Goal: Task Accomplishment & Management: Manage account settings

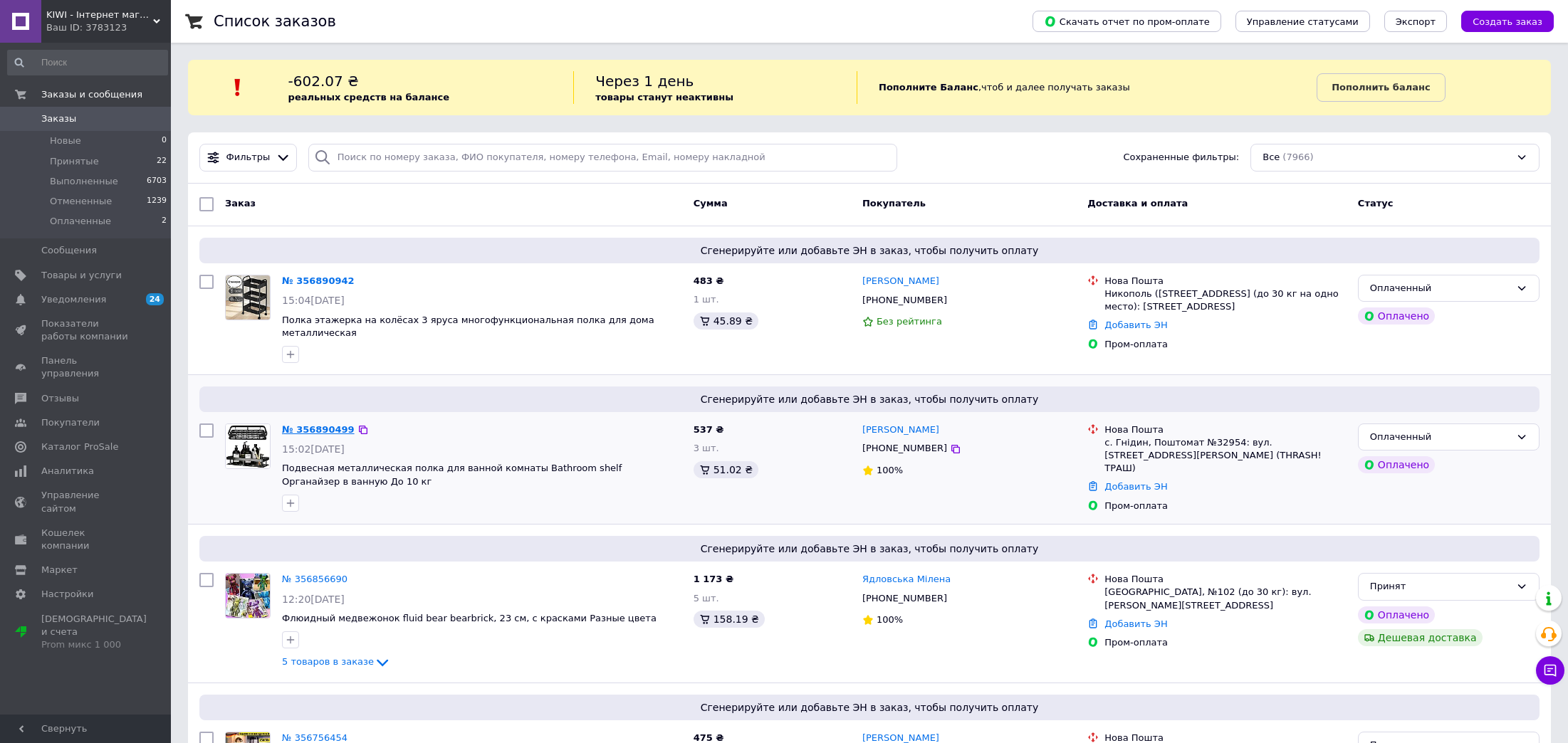
click at [333, 424] on link "№ 356890499" at bounding box center [317, 429] width 72 height 10
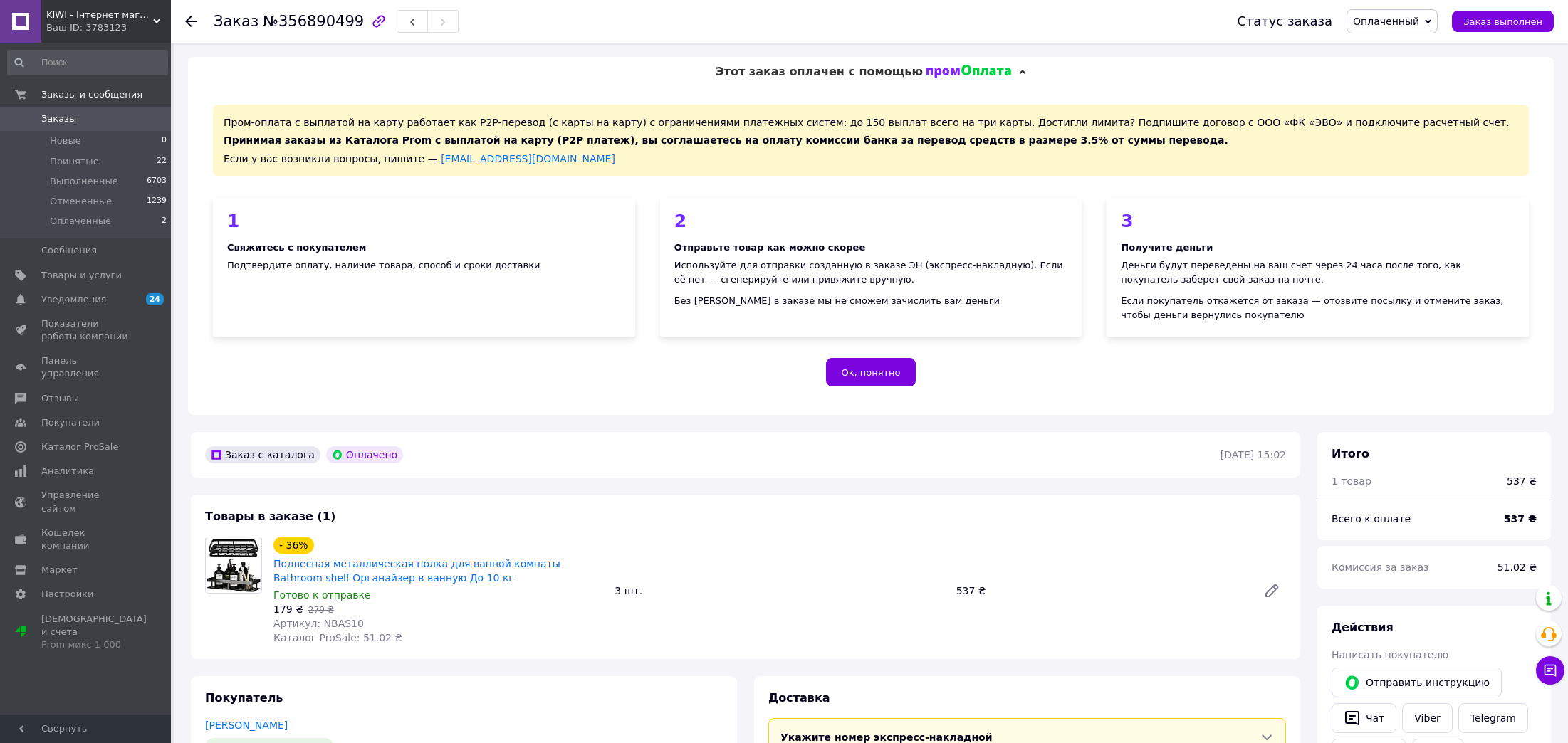
click at [1370, 22] on span "Оплаченный" at bounding box center [1392, 21] width 91 height 24
click at [1383, 46] on li "Принят" at bounding box center [1391, 49] width 90 height 21
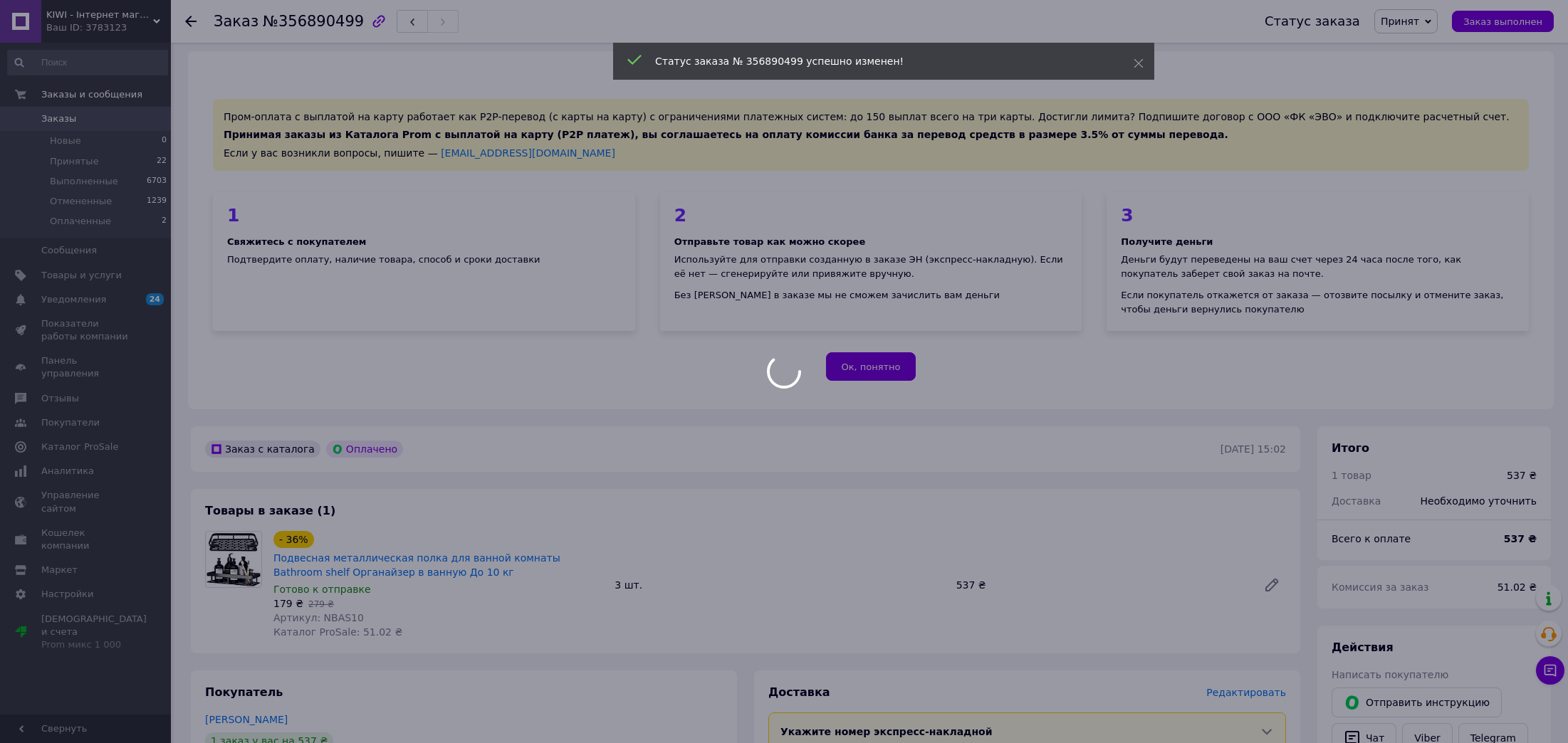
scroll to position [214, 0]
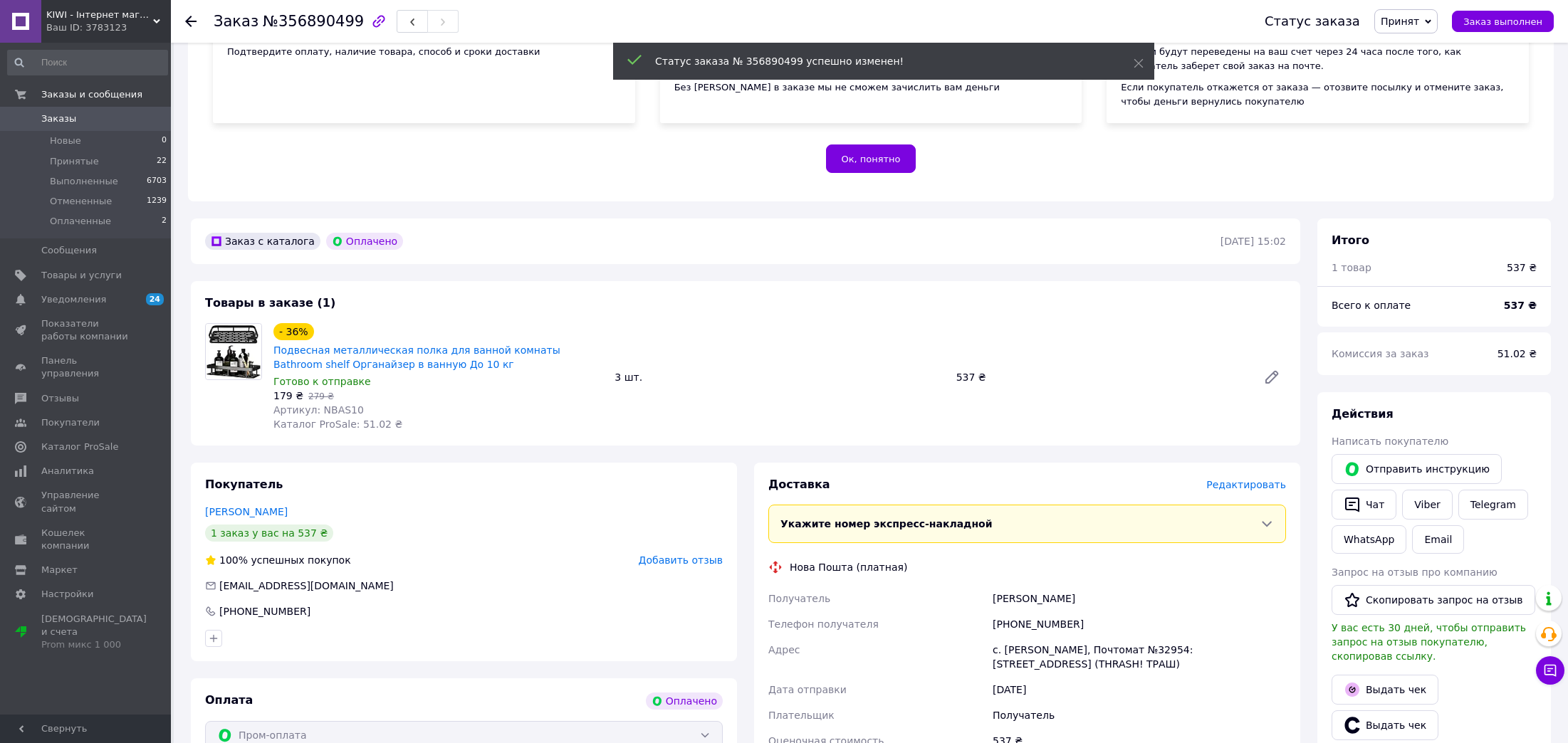
click at [331, 410] on span "Артикул: NBAS10" at bounding box center [319, 410] width 91 height 11
copy span "NBAS10"
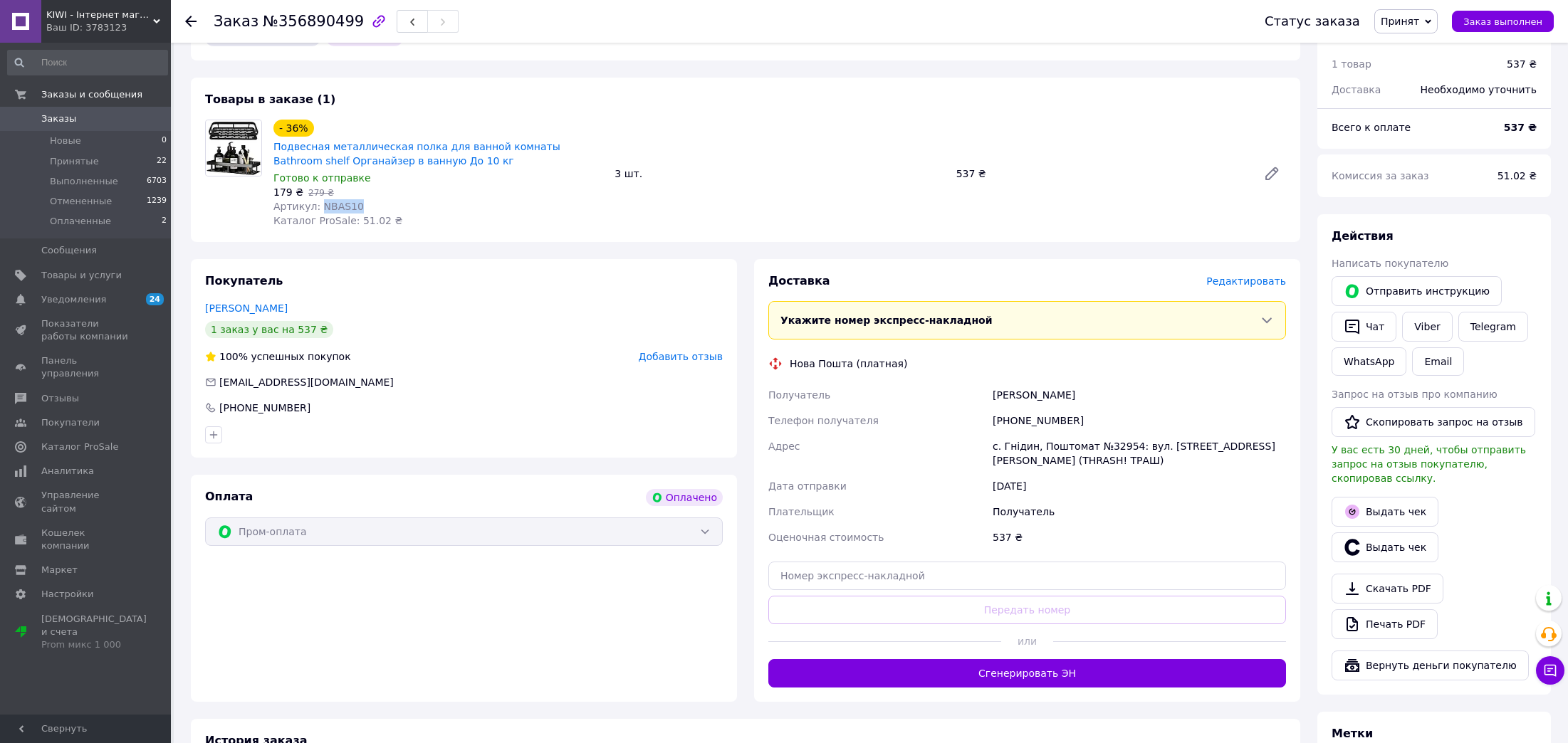
scroll to position [427, 0]
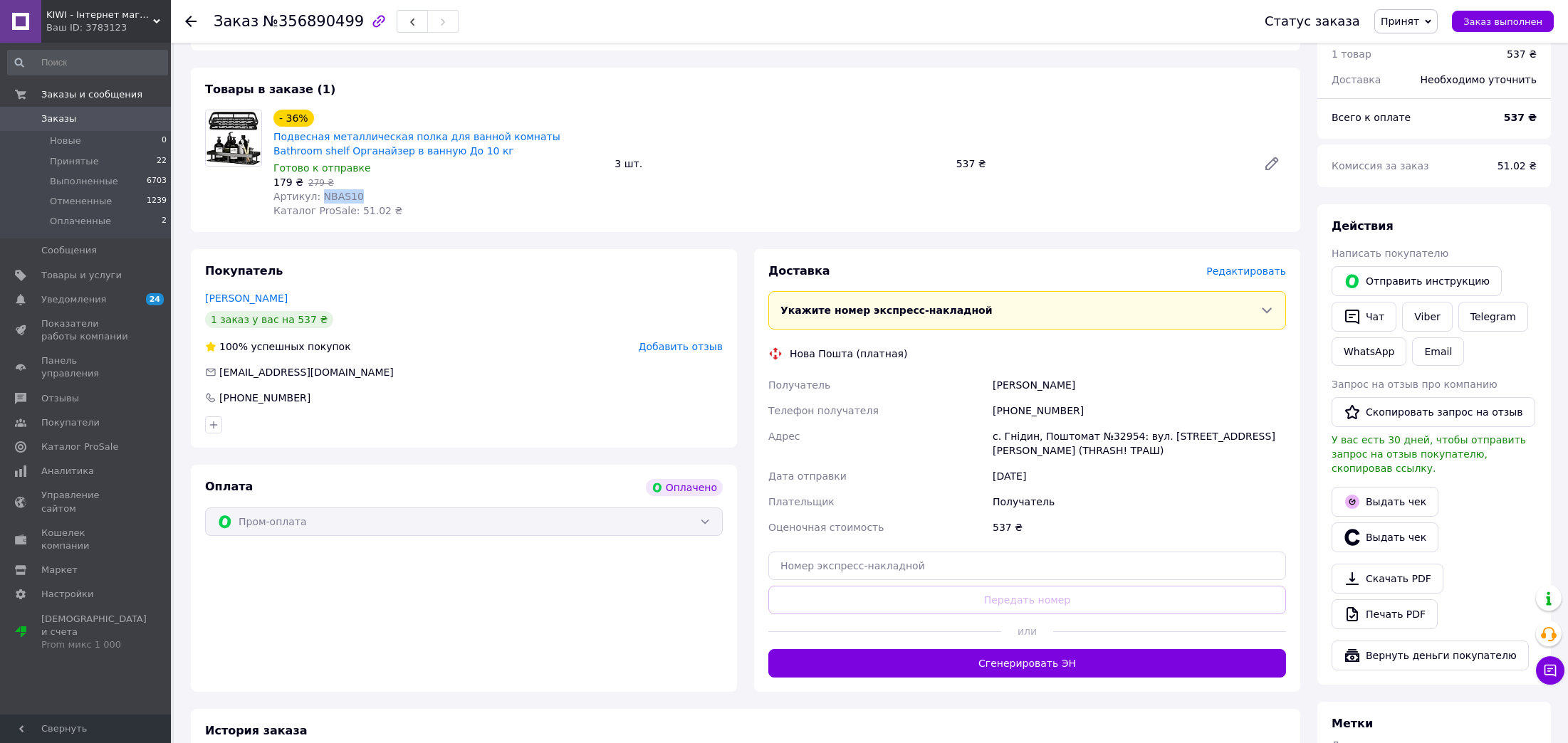
drag, startPoint x: 1003, startPoint y: 375, endPoint x: 946, endPoint y: 373, distance: 57.0
click at [946, 373] on div "Получатель Галюзин Сергей Телефон получателя +380632599090 Адрес с. Гнідин, Пош…" at bounding box center [1027, 456] width 523 height 168
copy div "Получатель Галюзин Сергей"
click at [1019, 412] on div "[PHONE_NUMBER]" at bounding box center [1139, 410] width 299 height 25
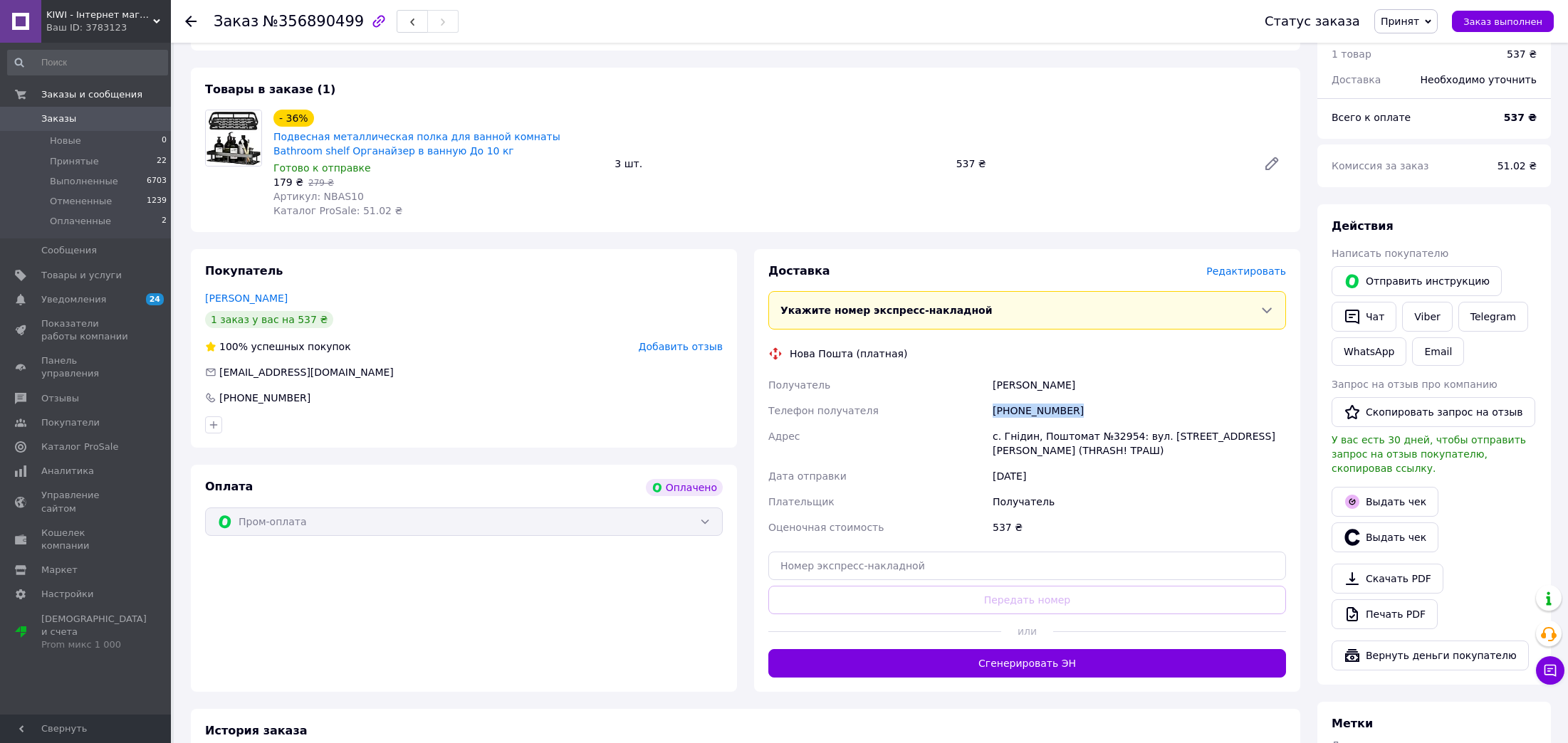
click at [1019, 412] on div "[PHONE_NUMBER]" at bounding box center [1139, 410] width 299 height 25
copy div "[PHONE_NUMBER]"
click at [1014, 438] on div "с. Гнідин, Поштомат №32954: вул. [STREET_ADDRESS][PERSON_NAME] (THRASH! ТРАШ)" at bounding box center [1139, 444] width 299 height 40
copy div "Гнідин"
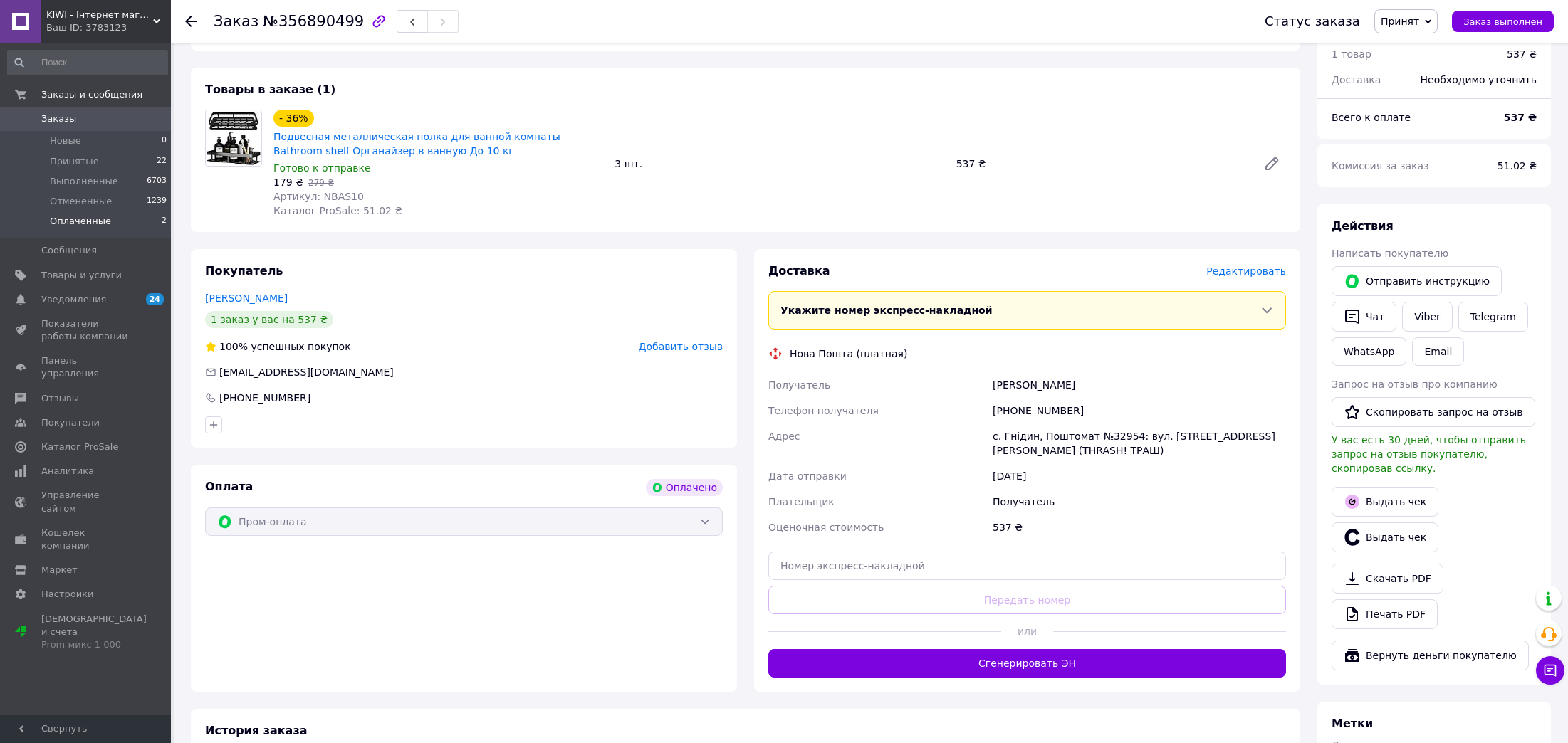
click at [104, 224] on span "Оплаченные" at bounding box center [80, 221] width 61 height 13
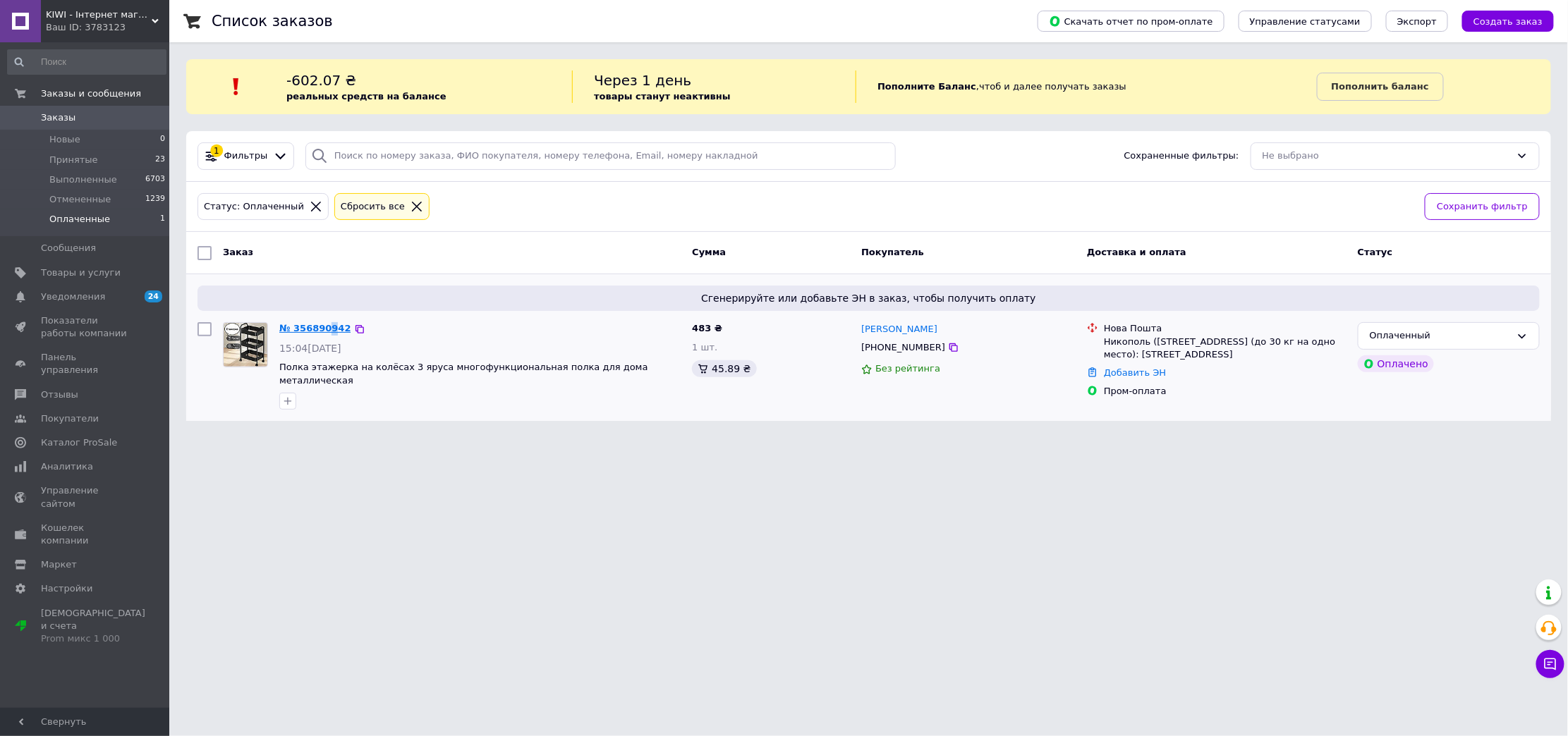
click at [326, 328] on link "№ 356890942" at bounding box center [314, 328] width 72 height 10
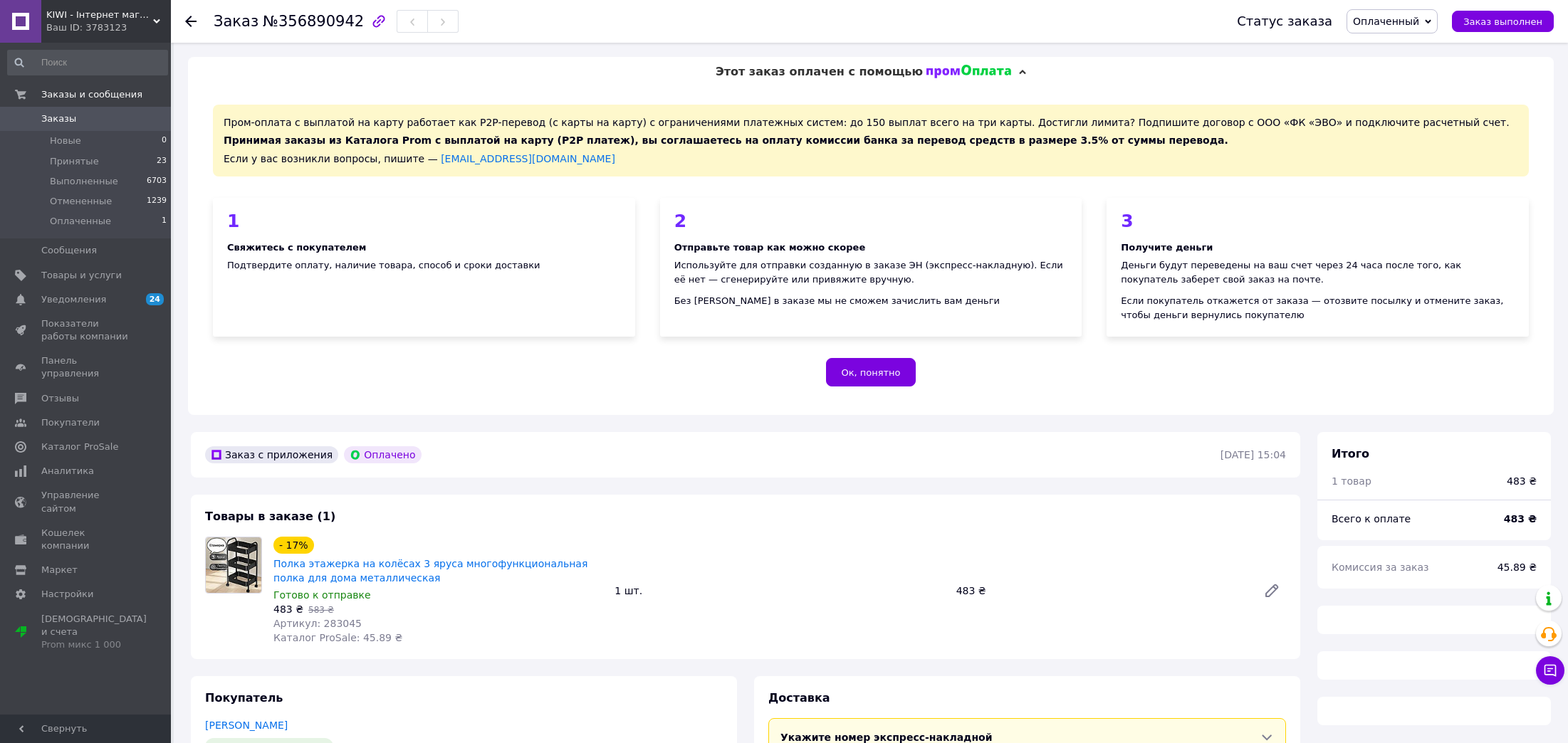
click at [1391, 23] on span "Оплаченный" at bounding box center [1386, 21] width 66 height 11
click at [1388, 45] on li "Принят" at bounding box center [1391, 49] width 90 height 21
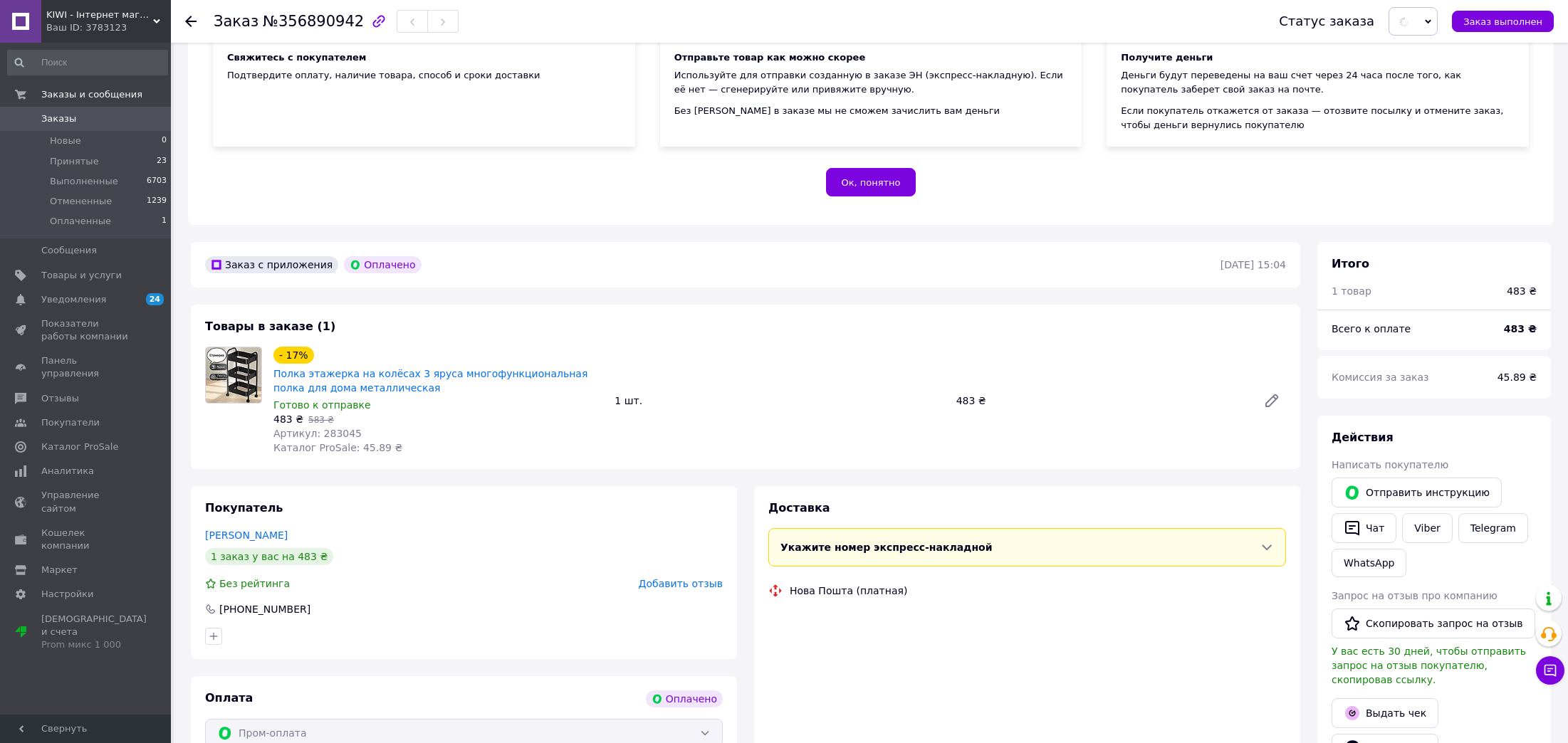
scroll to position [214, 0]
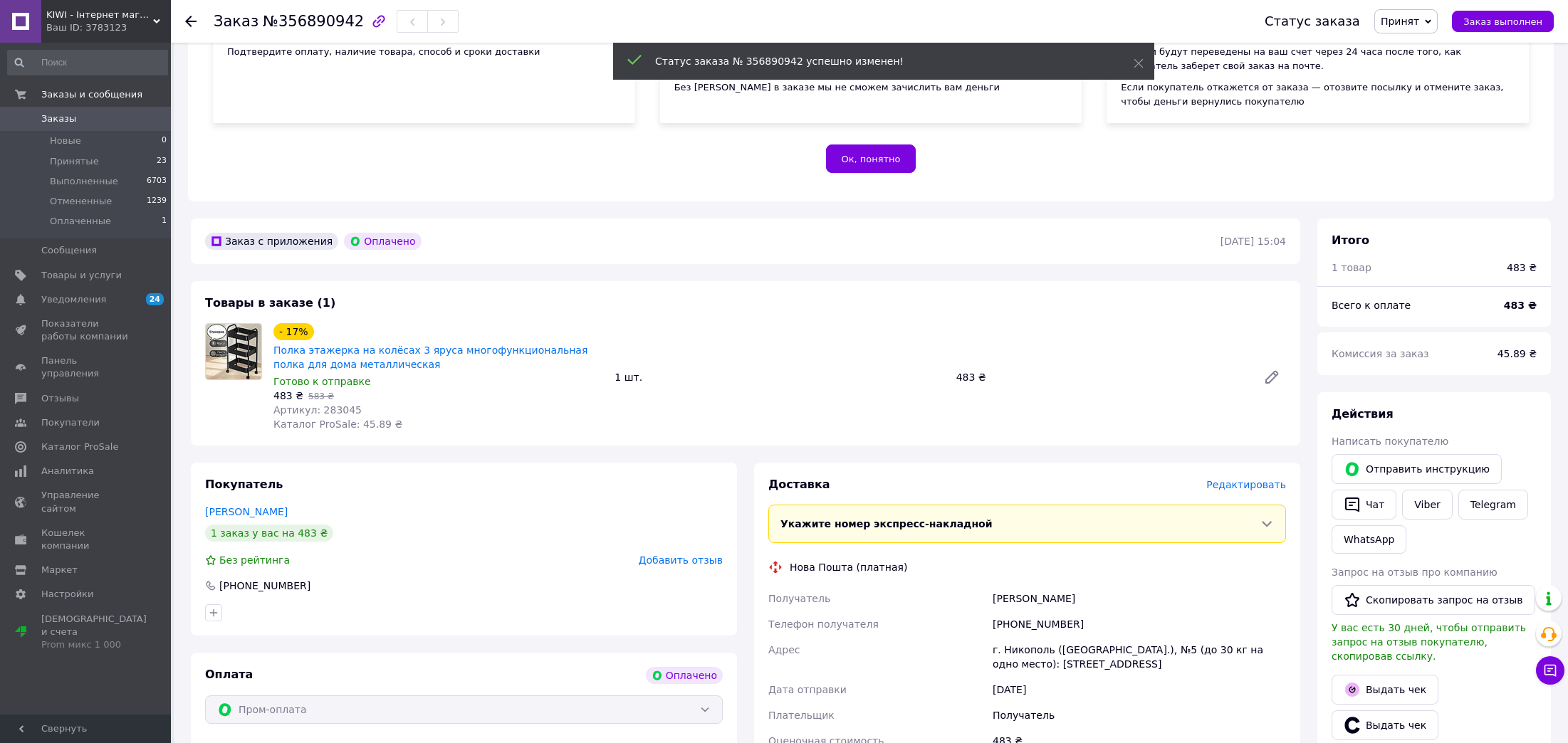
click at [329, 410] on span "Артикул: 283045" at bounding box center [317, 410] width 88 height 11
click at [328, 410] on span "Артикул: 283045" at bounding box center [317, 410] width 88 height 11
copy span "283045"
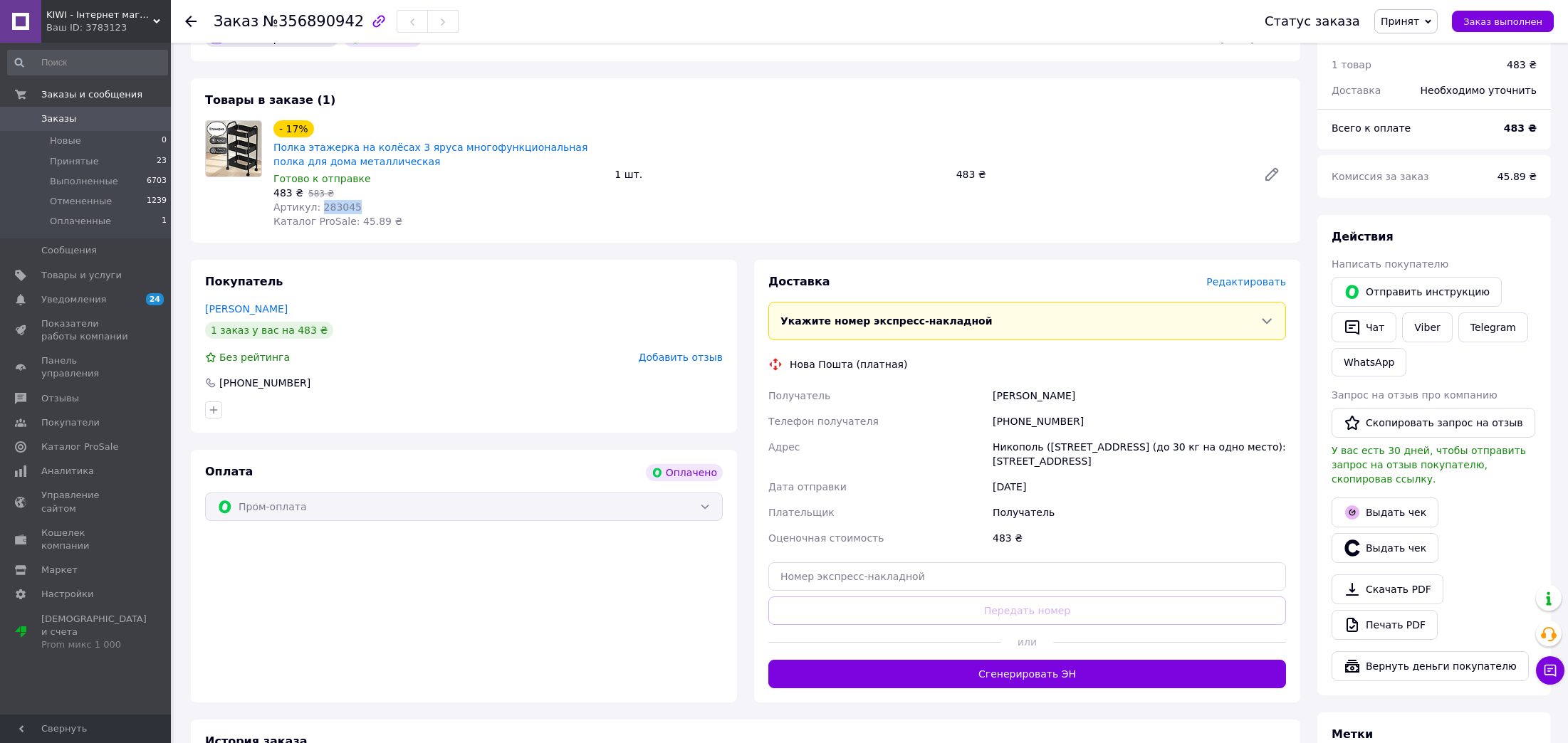
scroll to position [427, 0]
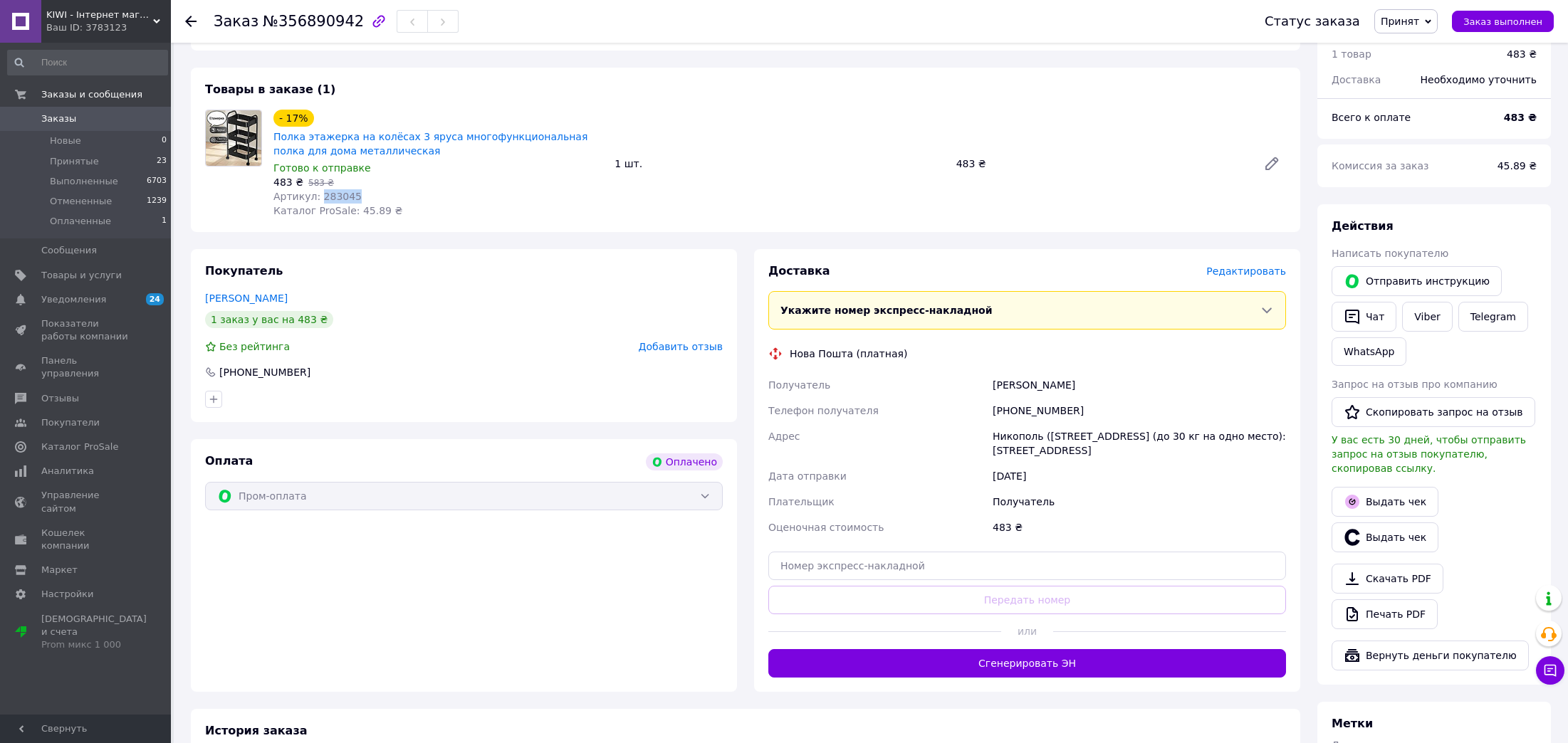
drag, startPoint x: 1089, startPoint y: 386, endPoint x: 967, endPoint y: 383, distance: 122.0
click at [965, 385] on div "Получатель Воржецов Александр Телефон получателя +380685877318 Адрес Никополь (…" at bounding box center [1027, 456] width 523 height 168
copy div "Получатель Воржецов Александр"
click at [1057, 416] on div "[PHONE_NUMBER]" at bounding box center [1139, 410] width 299 height 25
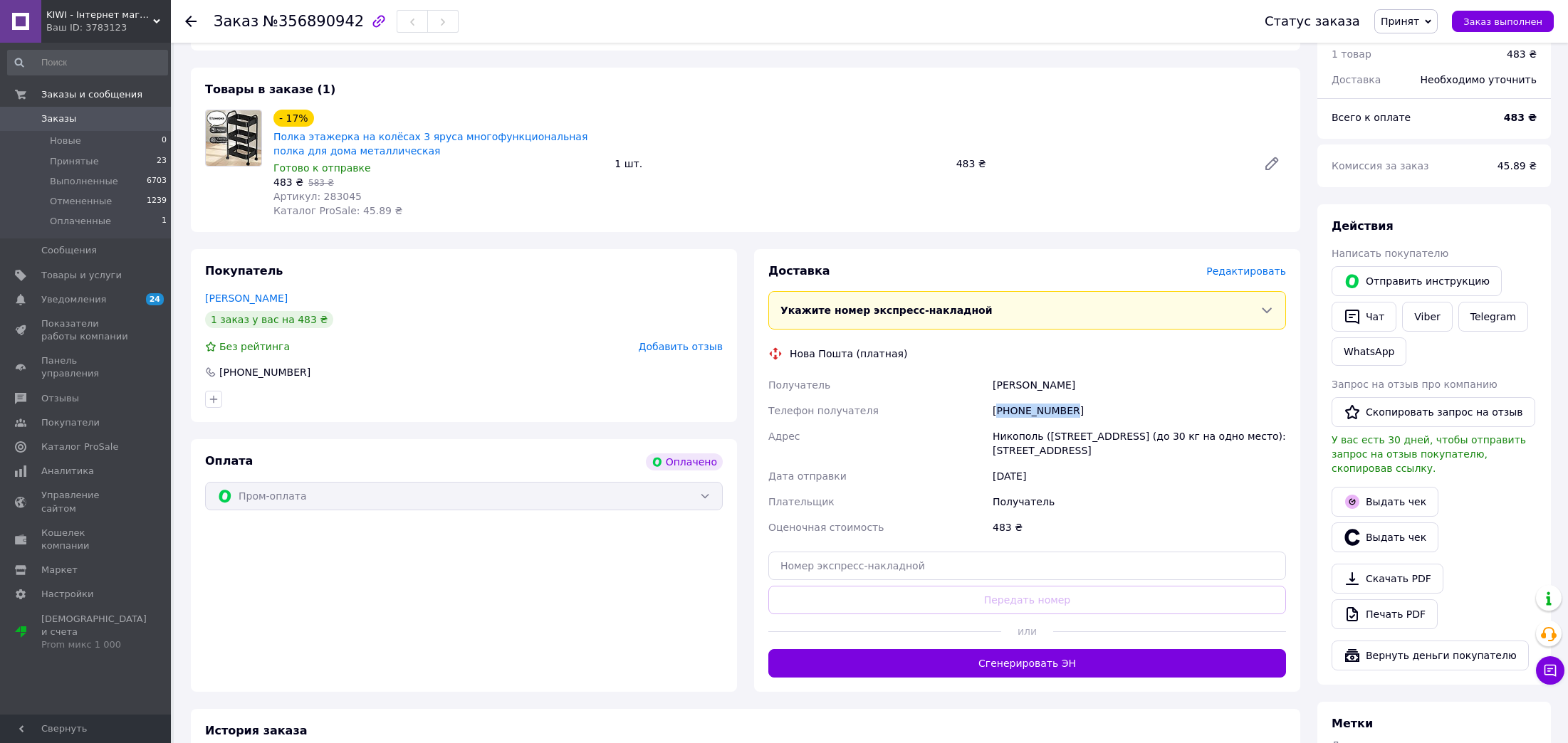
click at [1057, 416] on div "[PHONE_NUMBER]" at bounding box center [1139, 410] width 299 height 25
copy div "[PHONE_NUMBER]"
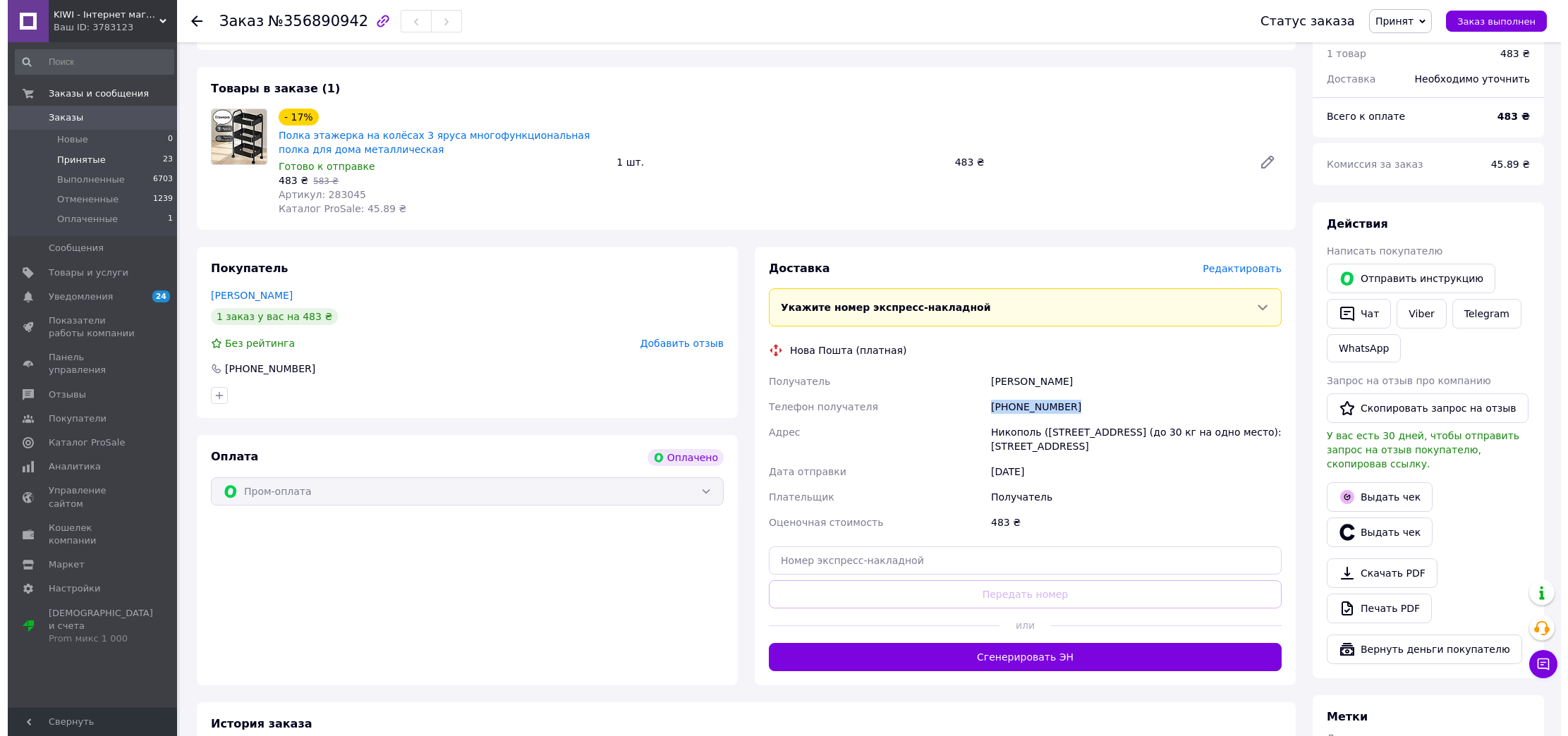
scroll to position [0, 0]
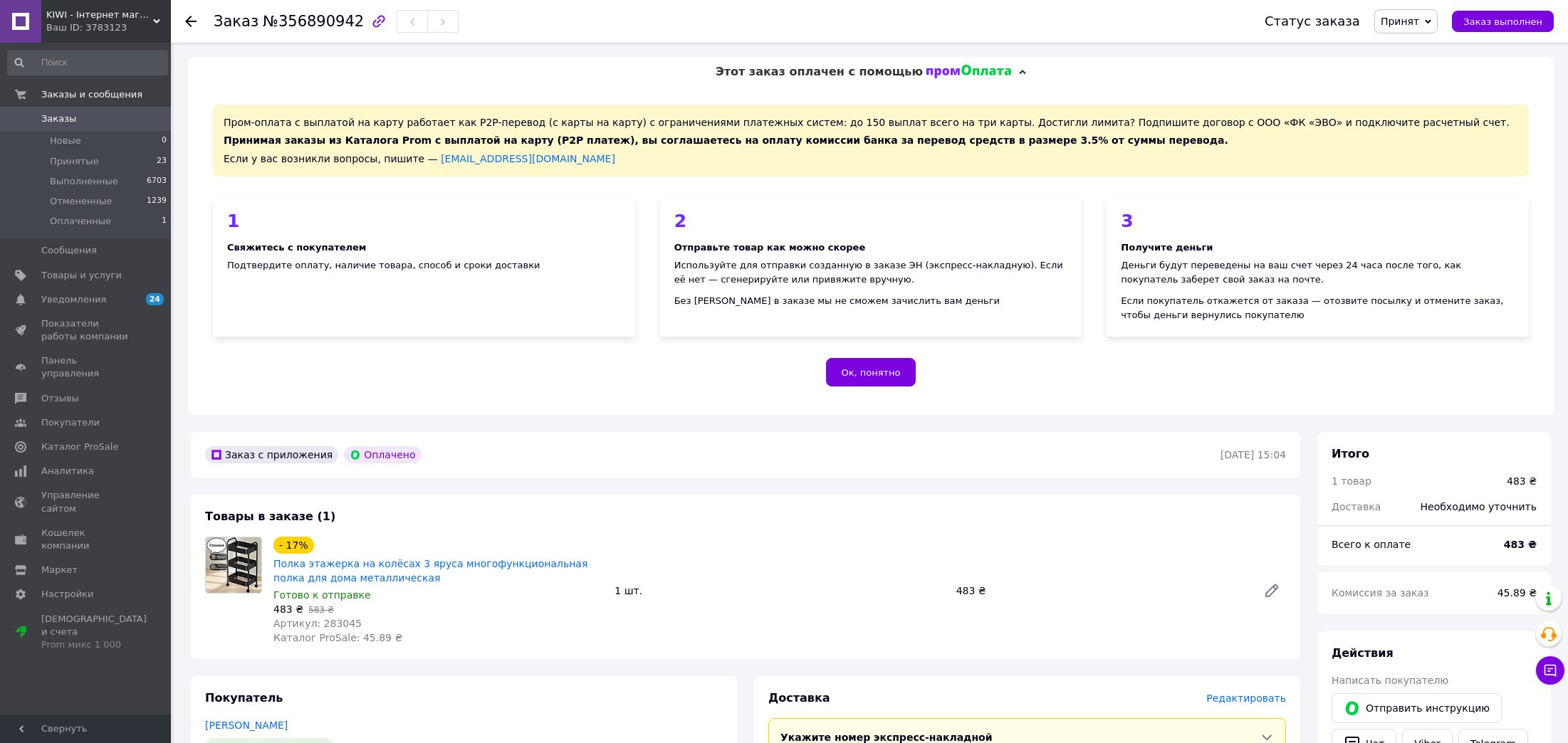
click at [137, 129] on link "Заказы 0" at bounding box center [88, 119] width 175 height 24
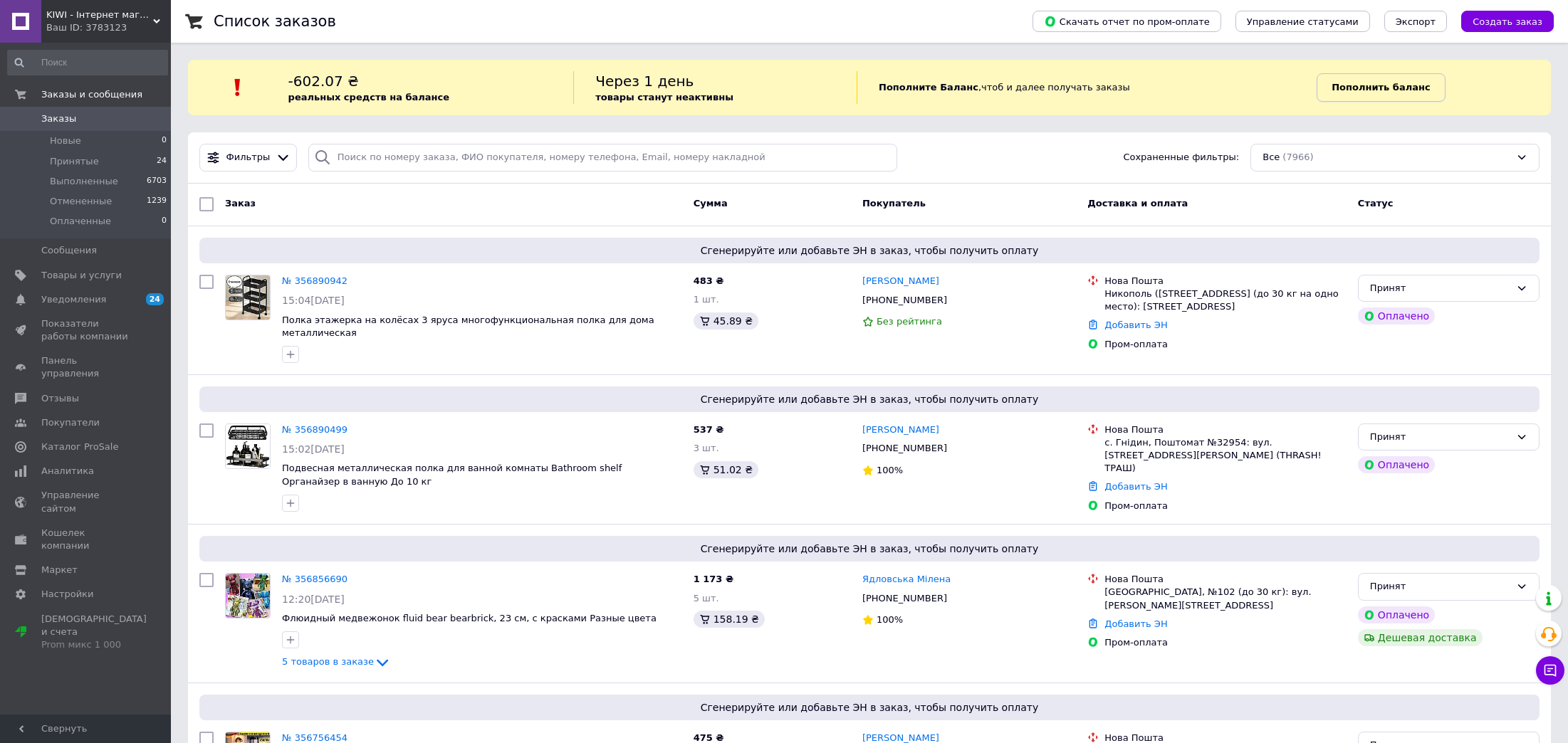
click at [1363, 88] on b "Пополнить баланс" at bounding box center [1381, 87] width 99 height 10
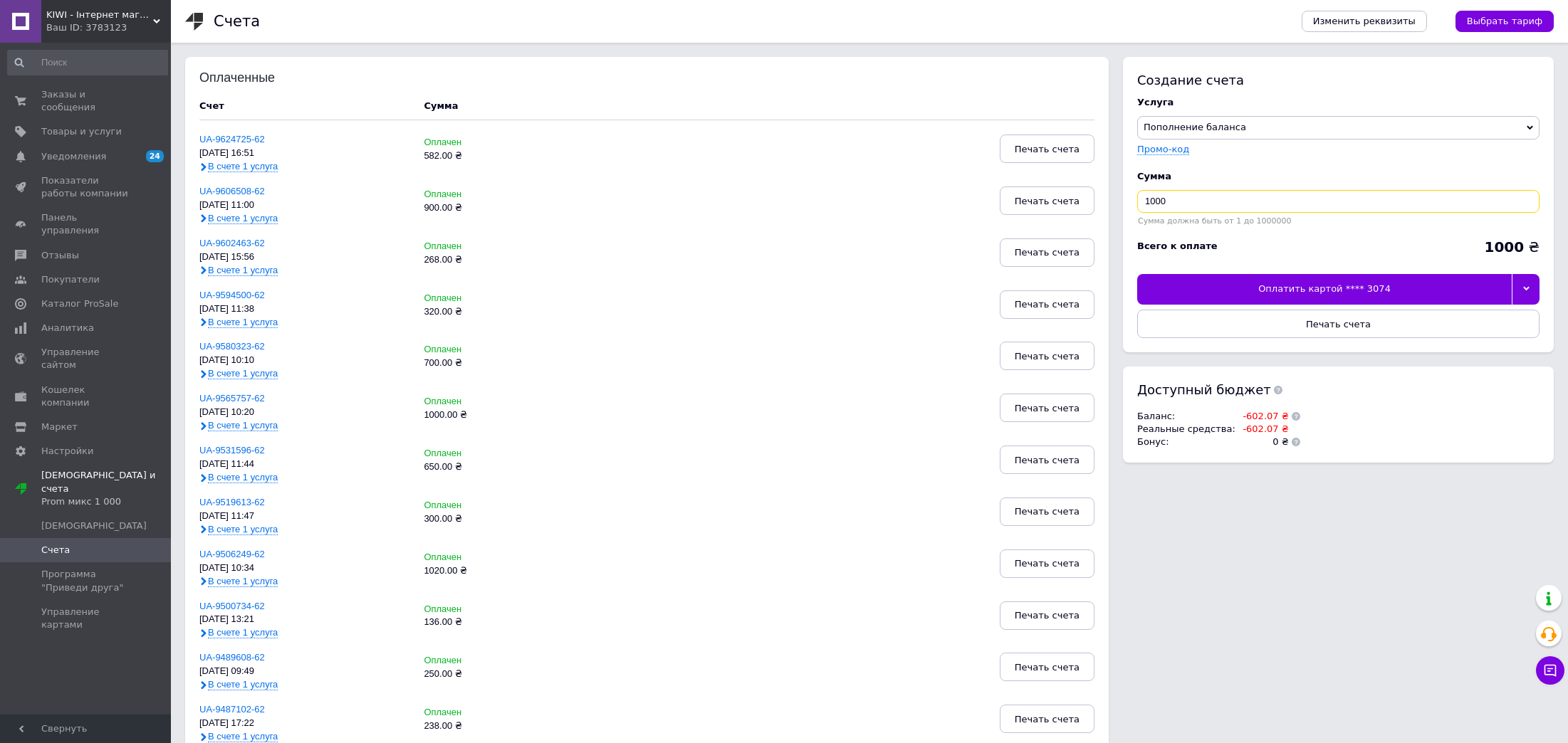
click at [1231, 209] on input "1000" at bounding box center [1338, 201] width 403 height 23
click at [1230, 209] on input "1000" at bounding box center [1338, 201] width 403 height 23
type input "610"
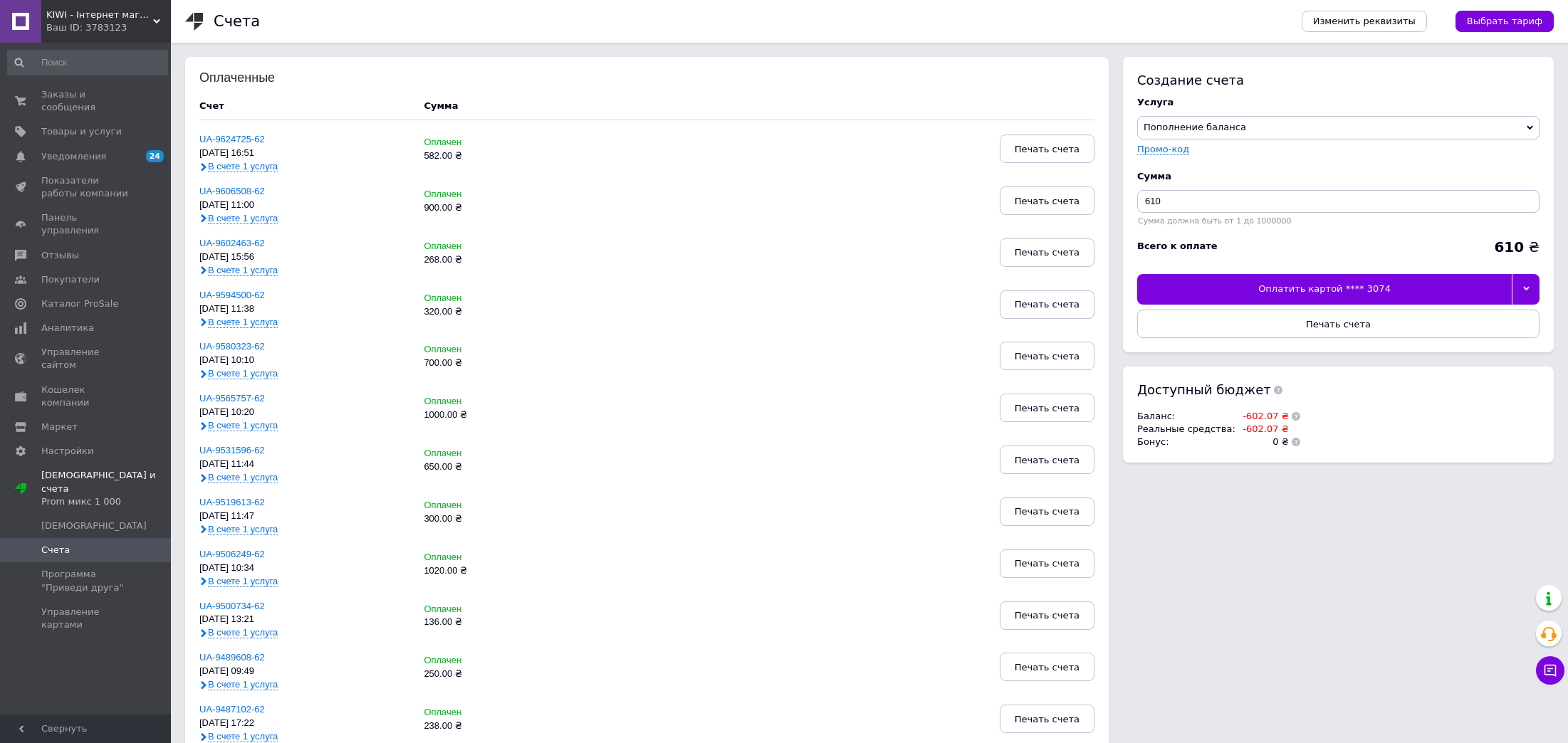
click at [1521, 286] on div at bounding box center [1525, 290] width 28 height 30
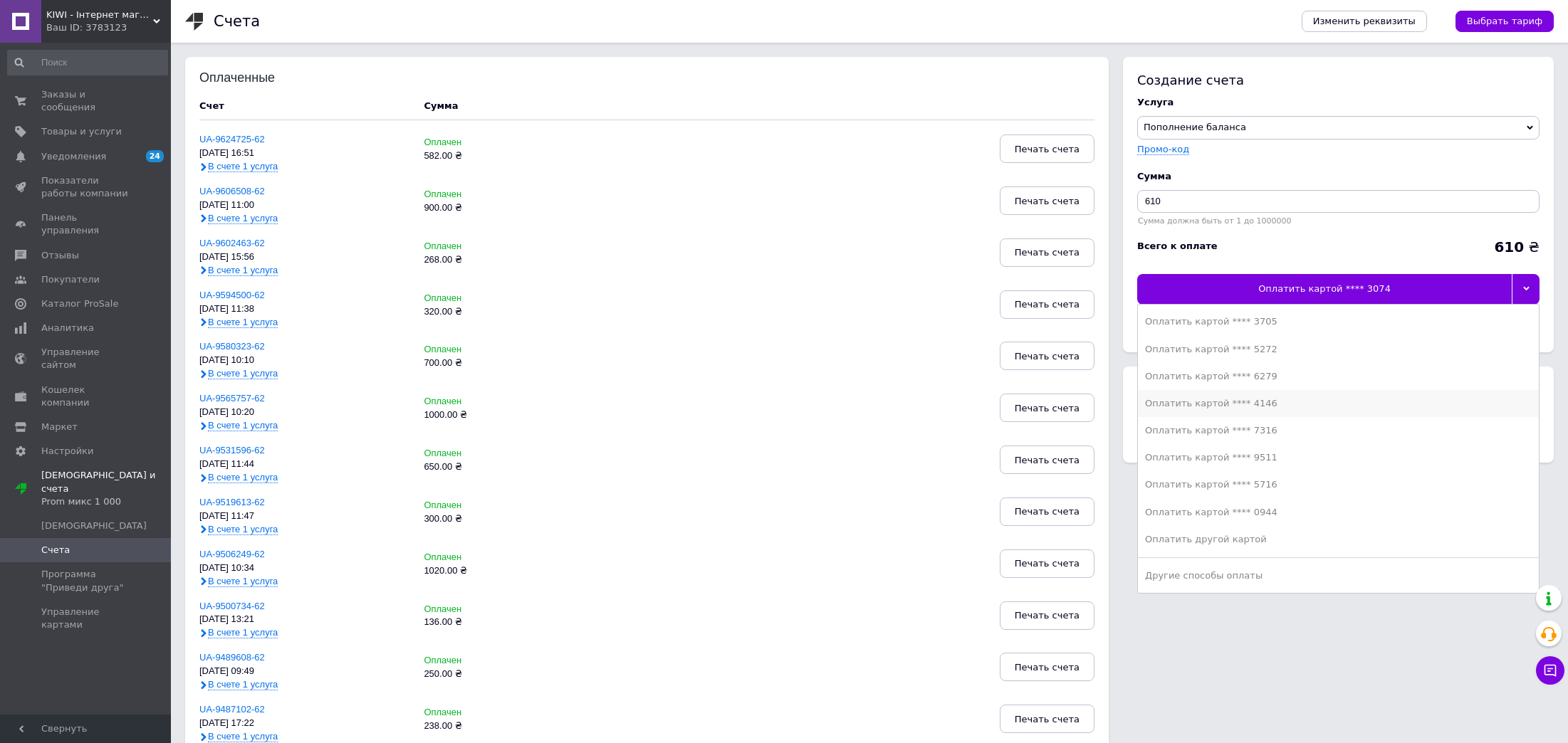
click at [1202, 399] on div "Оплатить картой **** 4146" at bounding box center [1338, 403] width 387 height 13
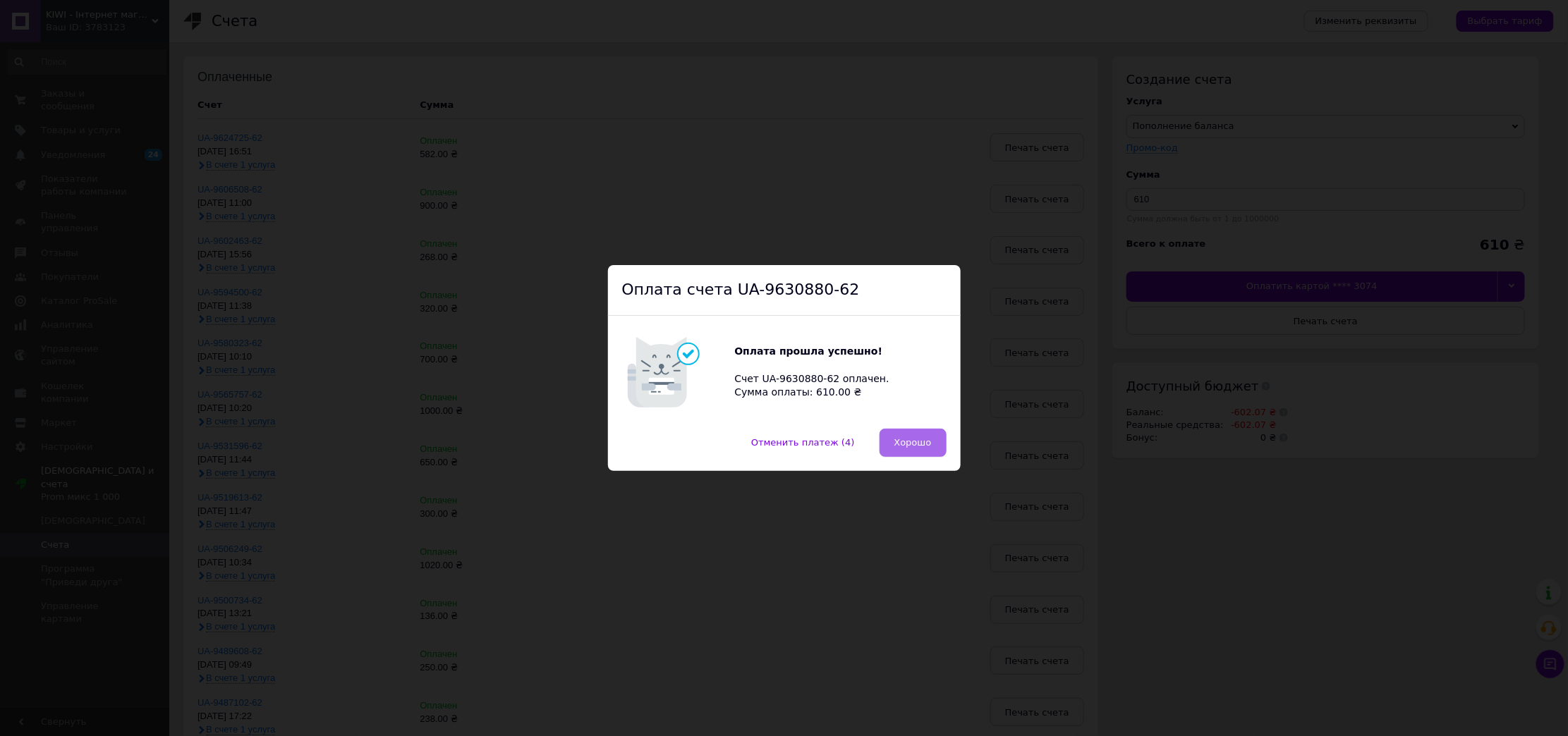
click at [917, 438] on span "Хорошо" at bounding box center [912, 442] width 37 height 10
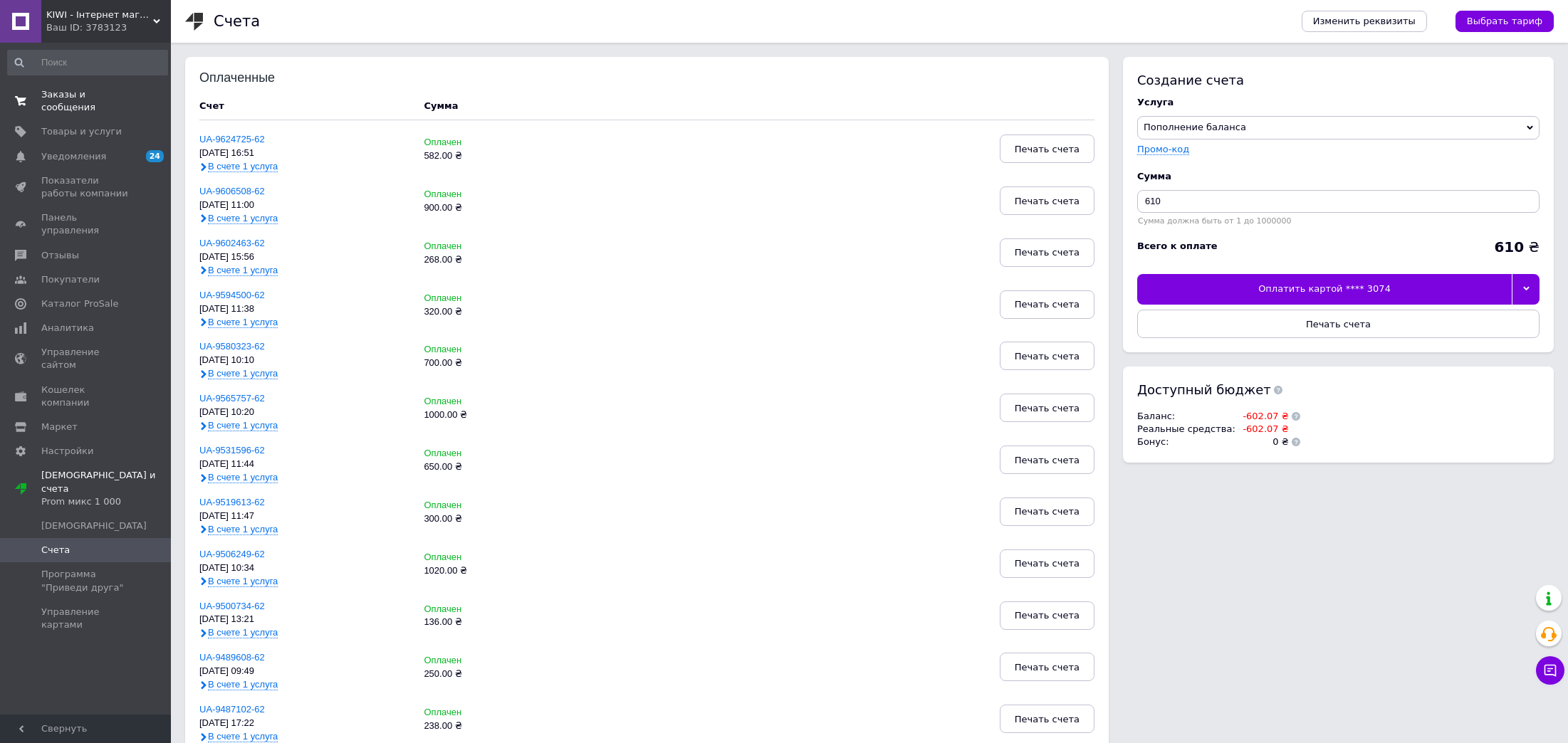
click at [105, 103] on link "Заказы и сообщения 0 0" at bounding box center [88, 101] width 175 height 37
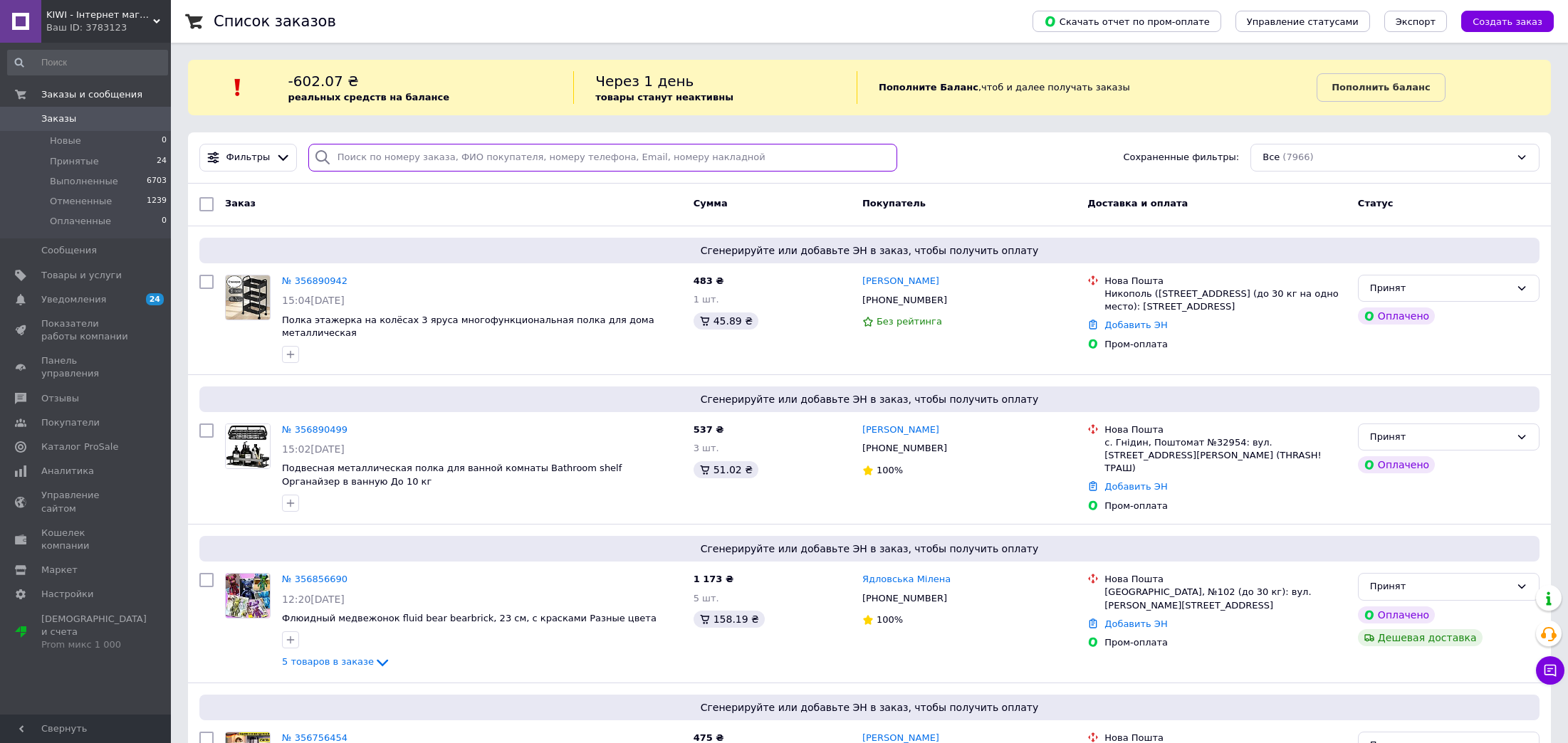
paste input "[PHONE_NUMBER]"
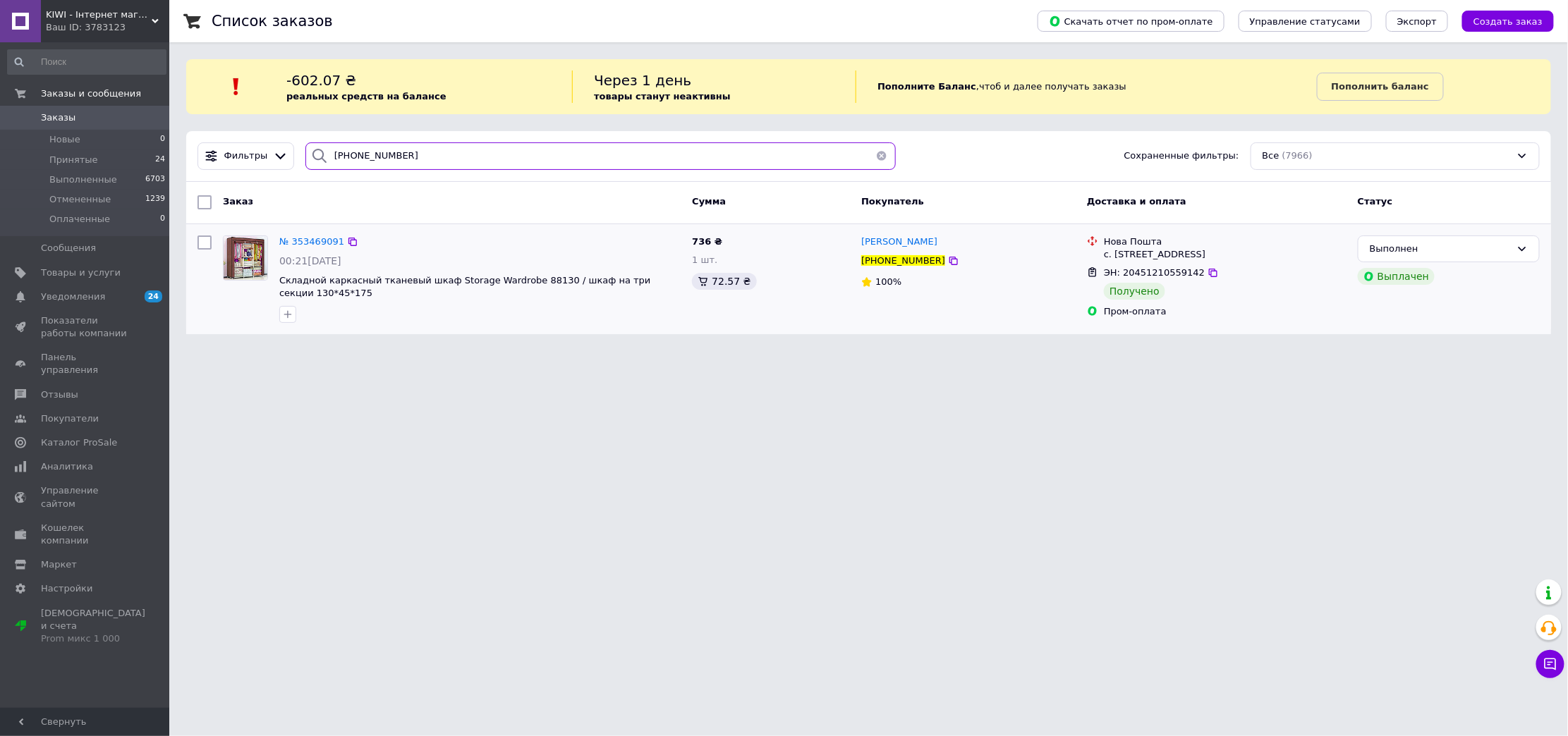
type input "[PHONE_NUMBER]"
drag, startPoint x: 931, startPoint y: 241, endPoint x: 879, endPoint y: 241, distance: 52.0
click at [879, 241] on div "[PERSON_NAME]" at bounding box center [968, 242] width 217 height 17
copy span "Мілевська"
click at [298, 241] on span "№ 353469091" at bounding box center [311, 241] width 65 height 10
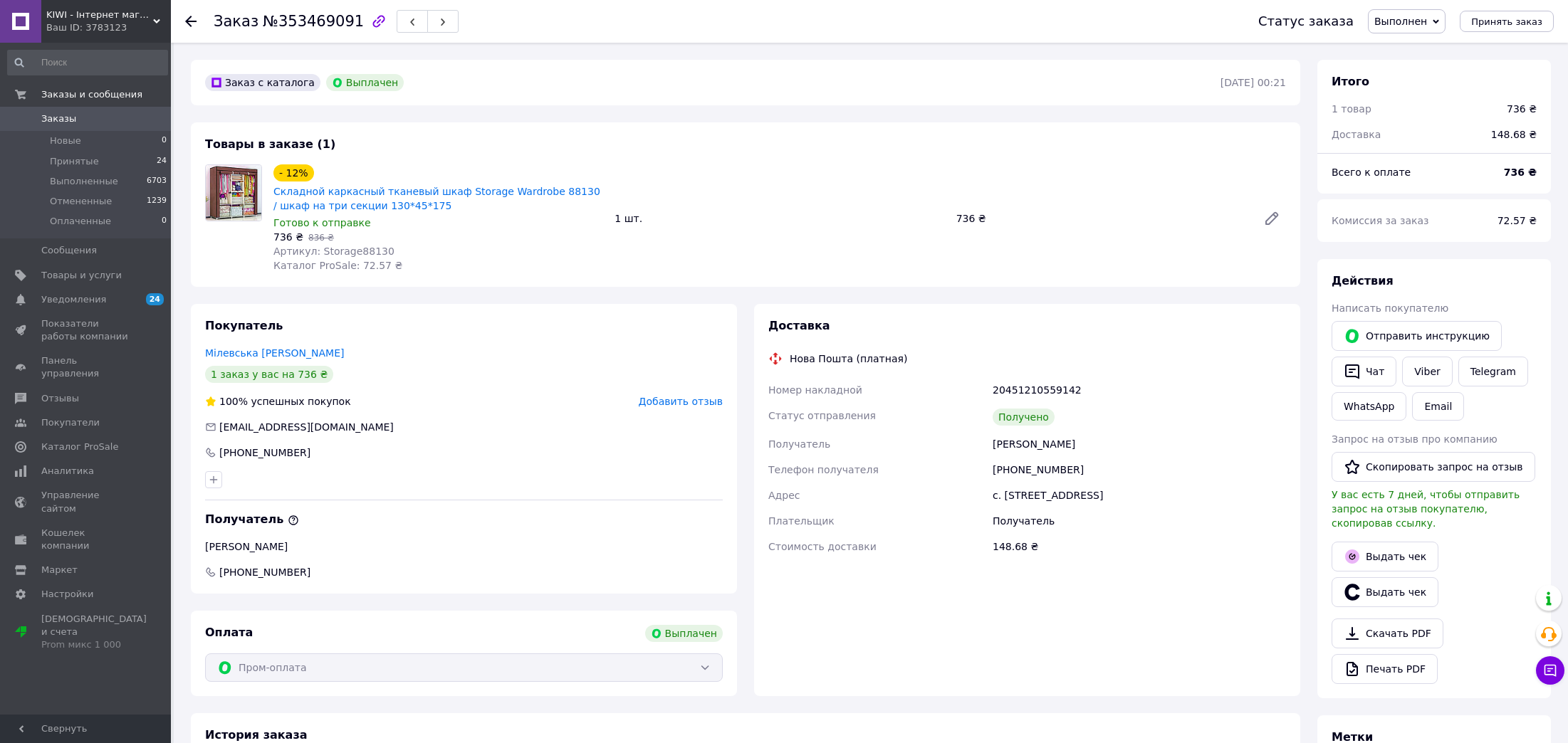
click at [1010, 449] on div "[PERSON_NAME]" at bounding box center [1139, 444] width 299 height 25
copy div "[PERSON_NAME]"
click at [134, 112] on span "0" at bounding box center [151, 119] width 39 height 13
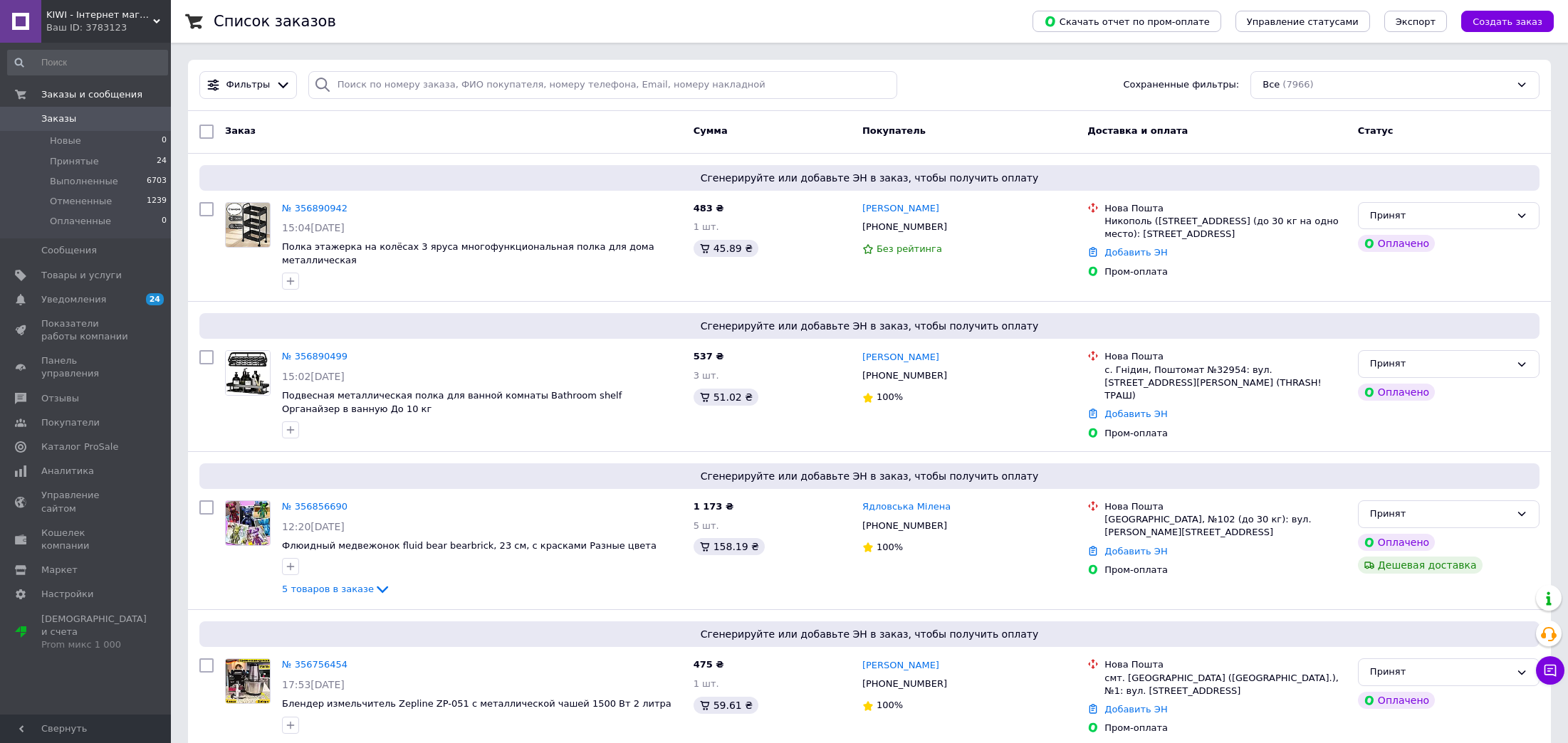
click at [153, 127] on link "Заказы 0" at bounding box center [88, 119] width 175 height 24
